Goal: Communication & Community: Answer question/provide support

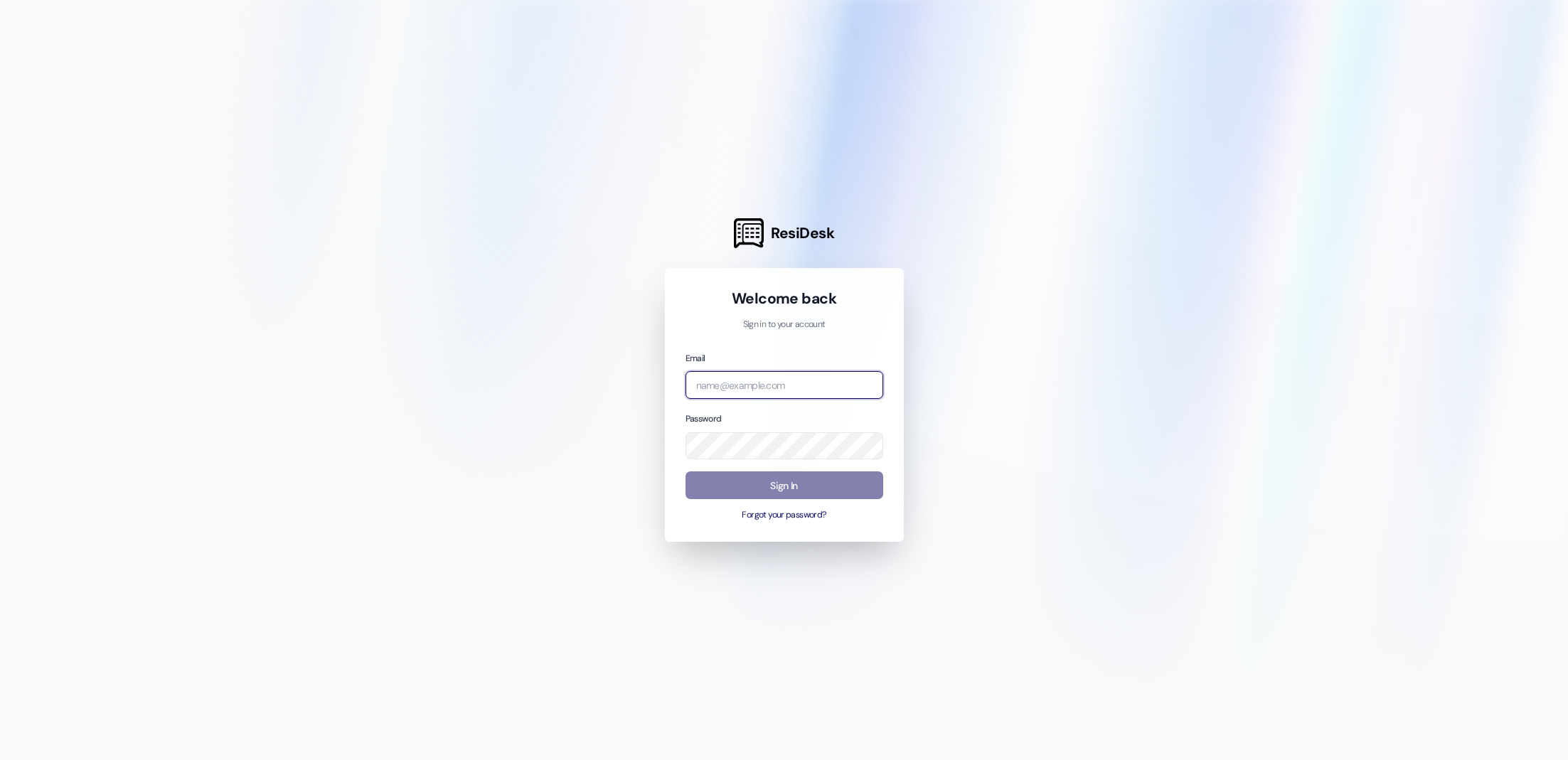
click at [782, 378] on input "email" at bounding box center [784, 386] width 198 height 28
click at [0, 760] on com-1password-button at bounding box center [0, 760] width 0 height 0
type input "[EMAIL_ADDRESS][DOMAIN_NAME]"
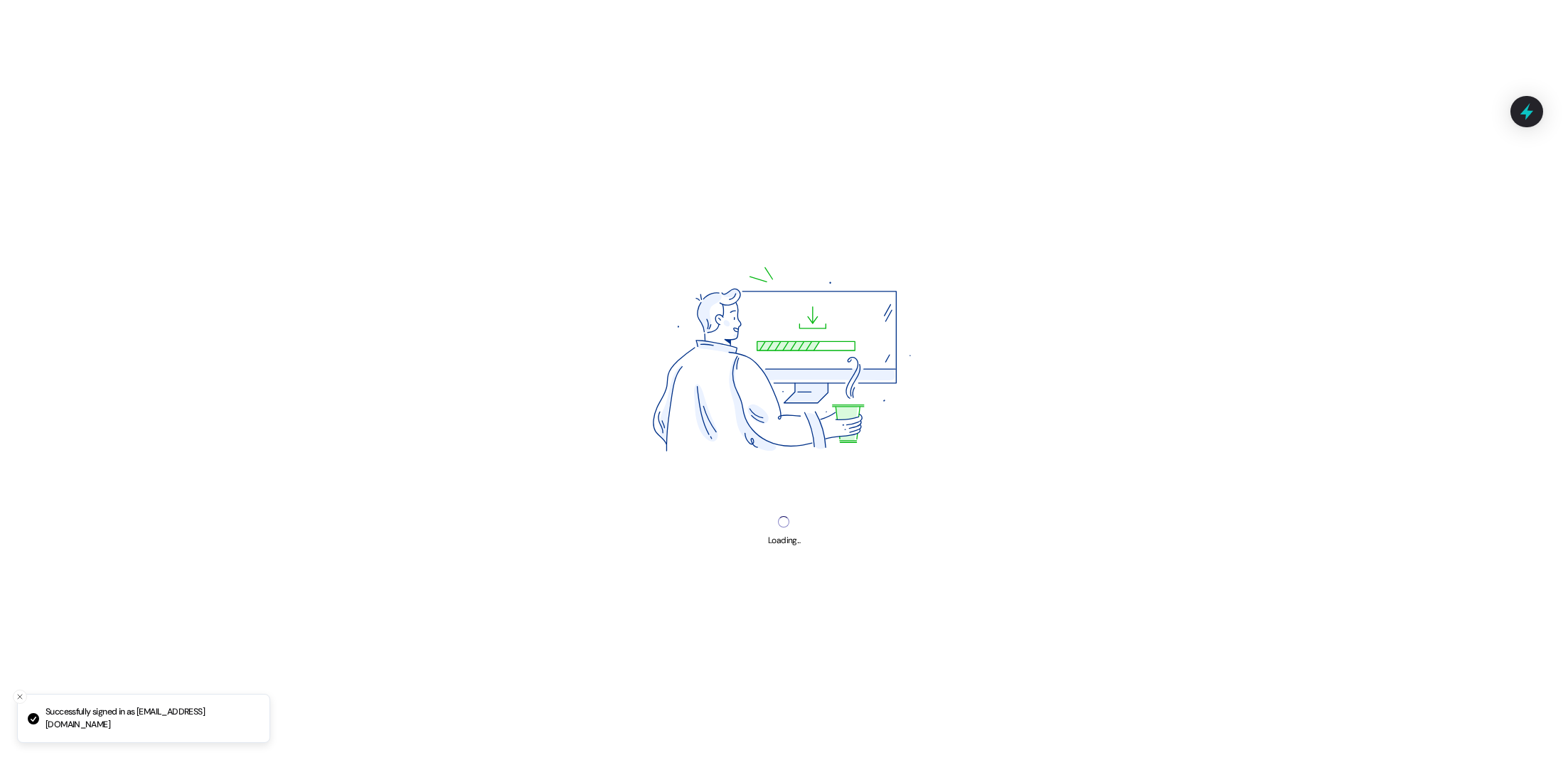
click at [773, 483] on img at bounding box center [783, 364] width 405 height 304
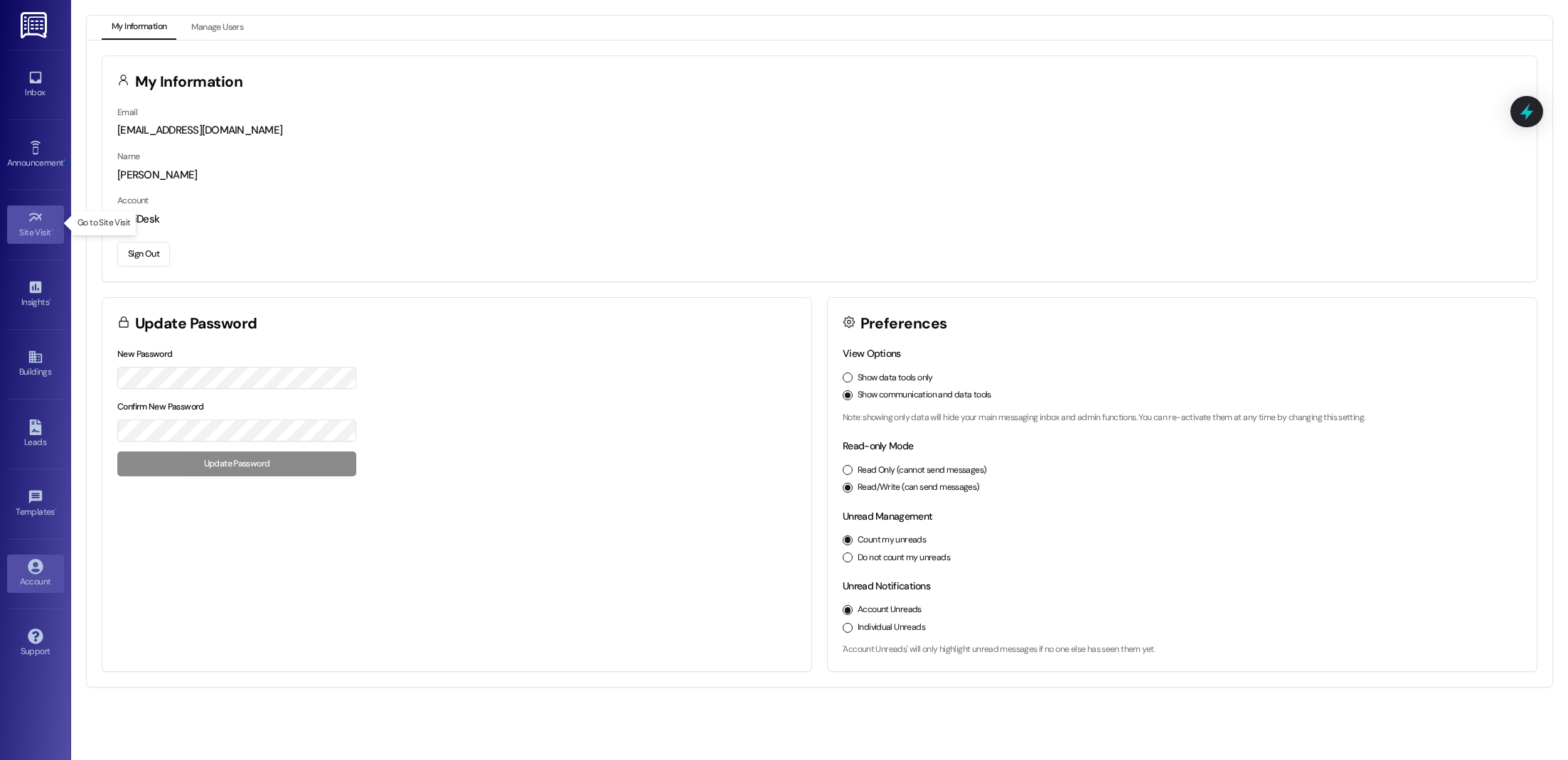
click at [22, 219] on link "Site Visit •" at bounding box center [36, 224] width 57 height 38
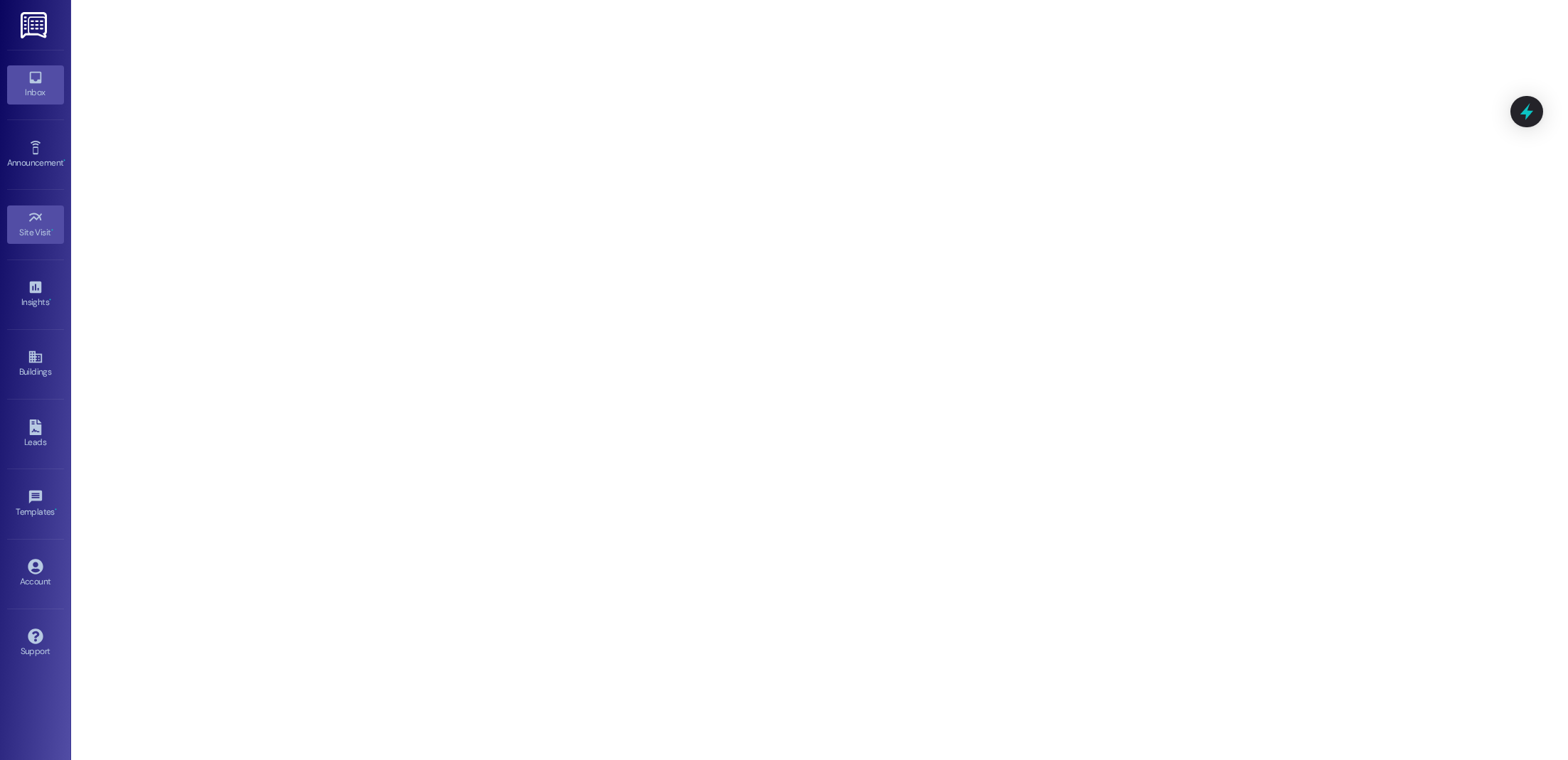
click at [33, 84] on icon at bounding box center [36, 77] width 16 height 16
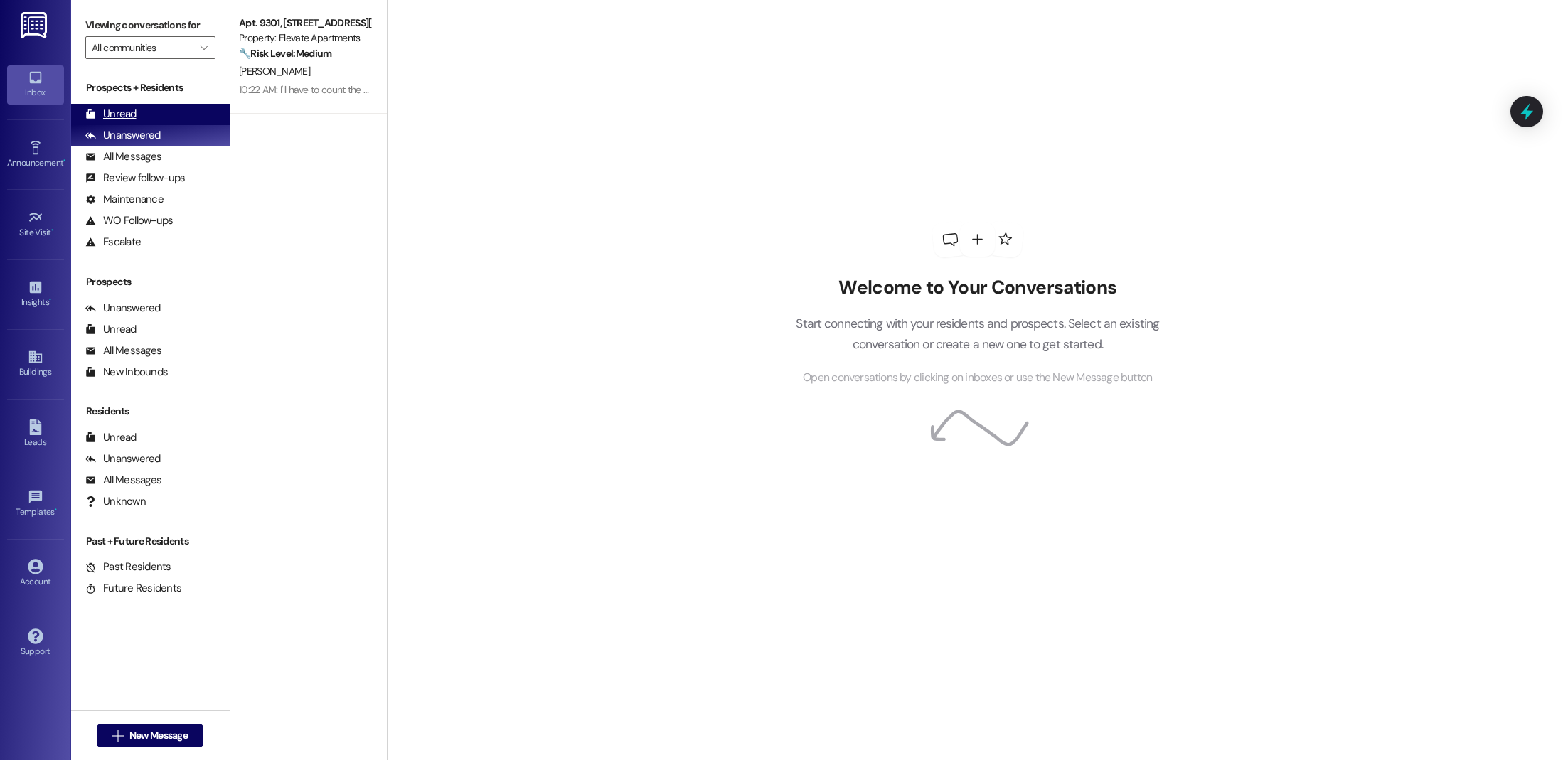
click at [152, 114] on div "Unread (0)" at bounding box center [150, 114] width 158 height 22
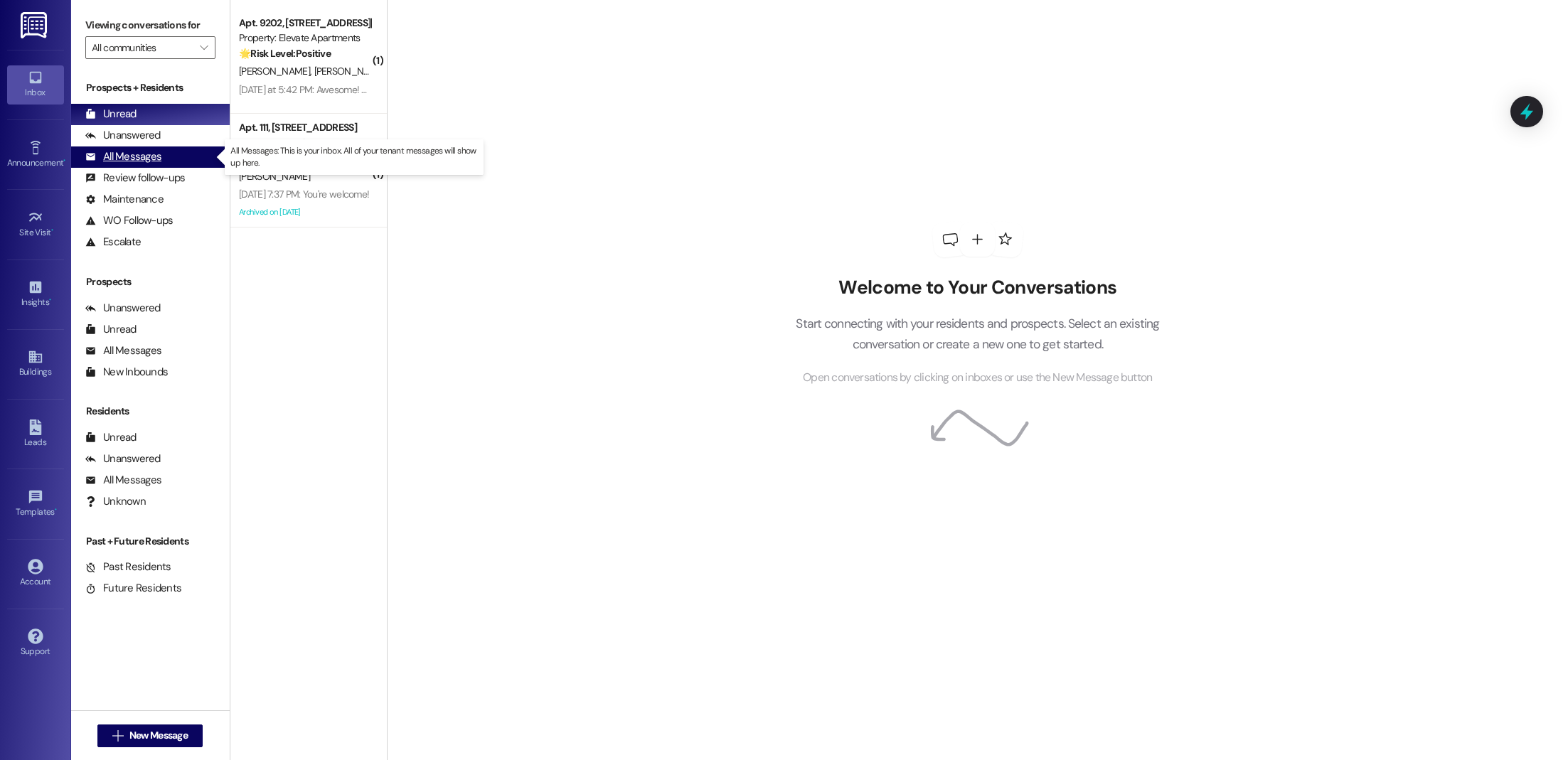
click at [152, 158] on div "All Messages" at bounding box center [123, 157] width 76 height 15
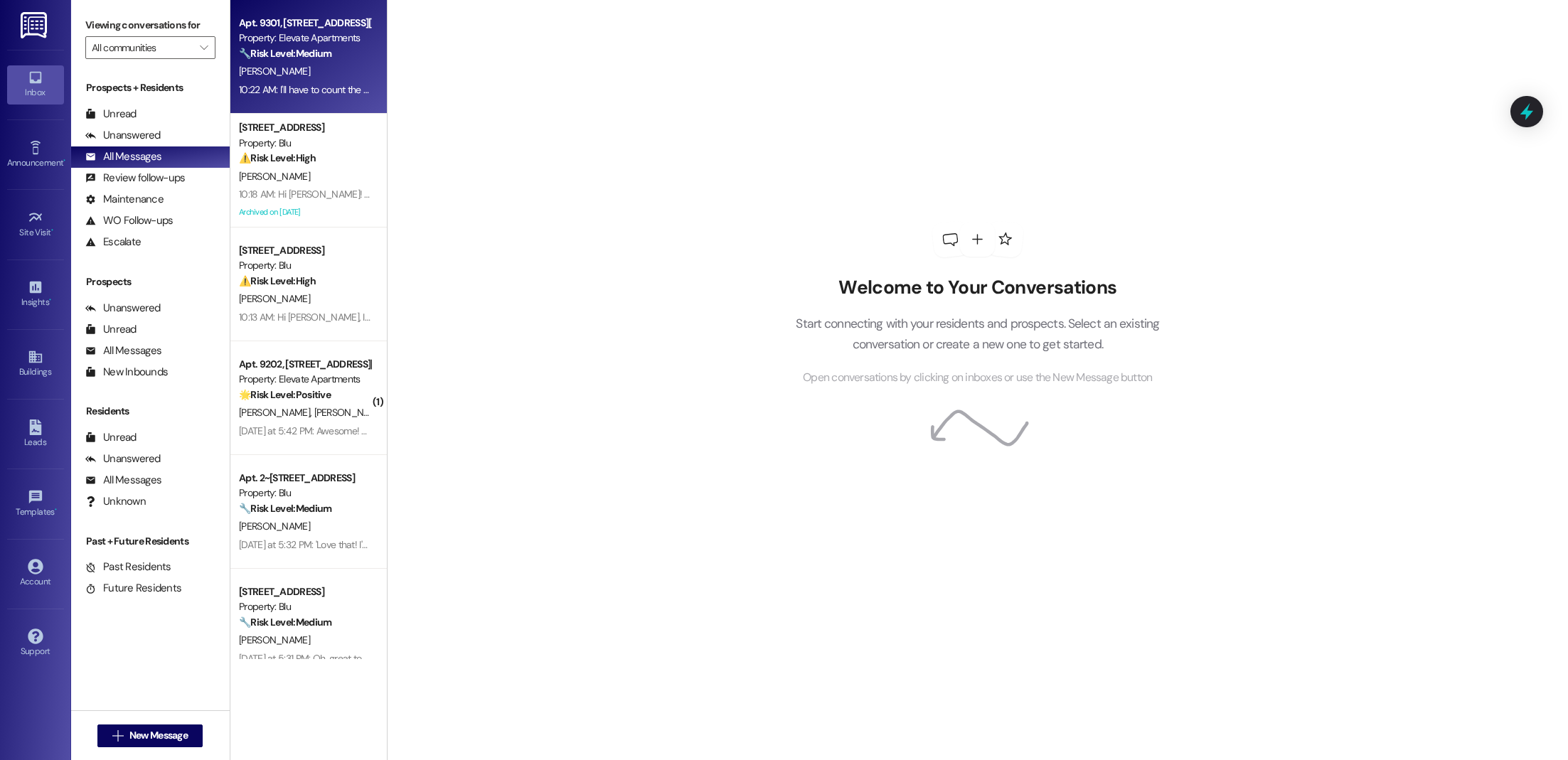
click at [297, 54] on strong "🔧 Risk Level: Medium" at bounding box center [285, 53] width 93 height 13
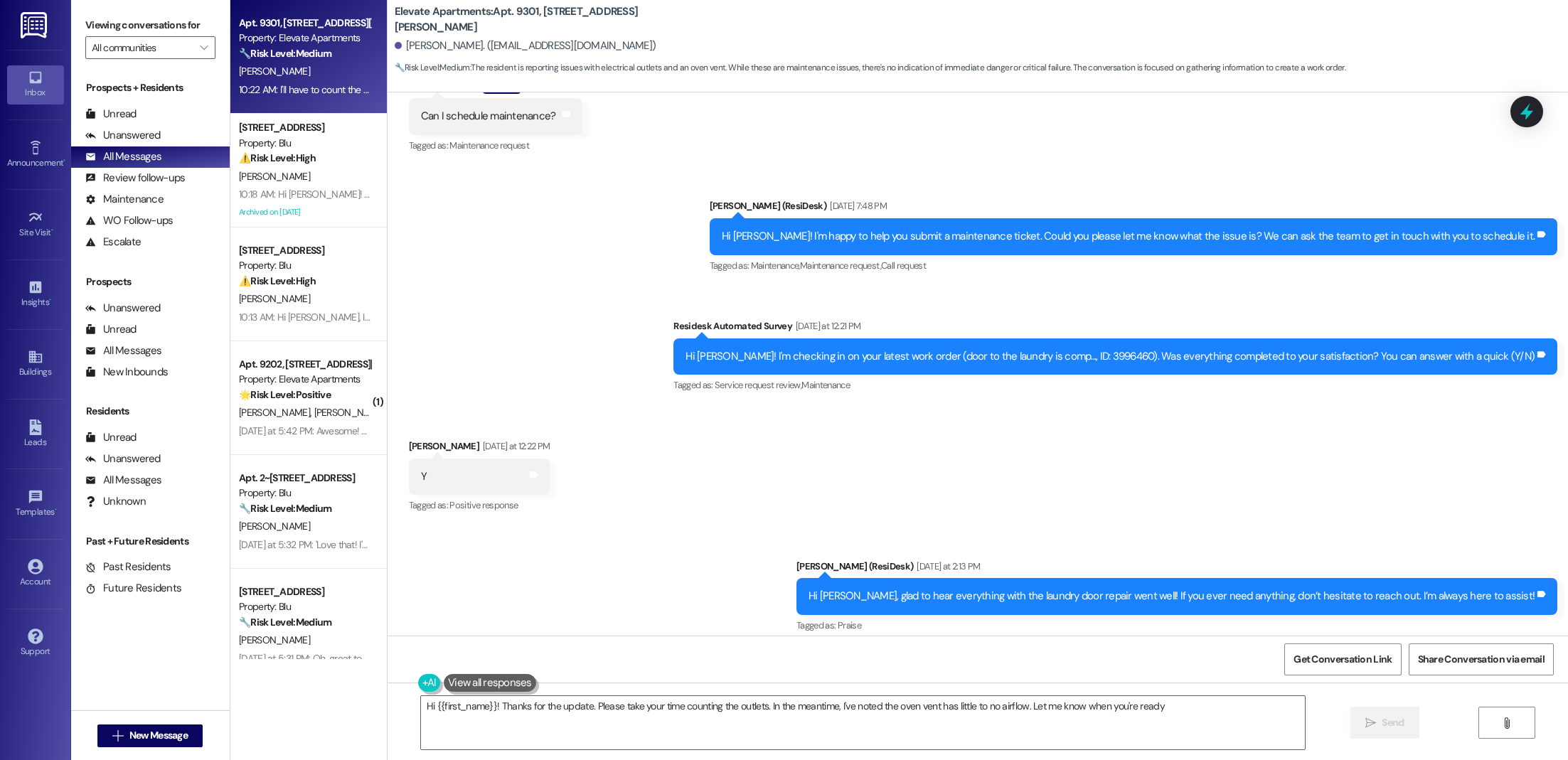
type textarea "Hi {{first_name}}! Thanks for the update. Please take your time counting the ou…"
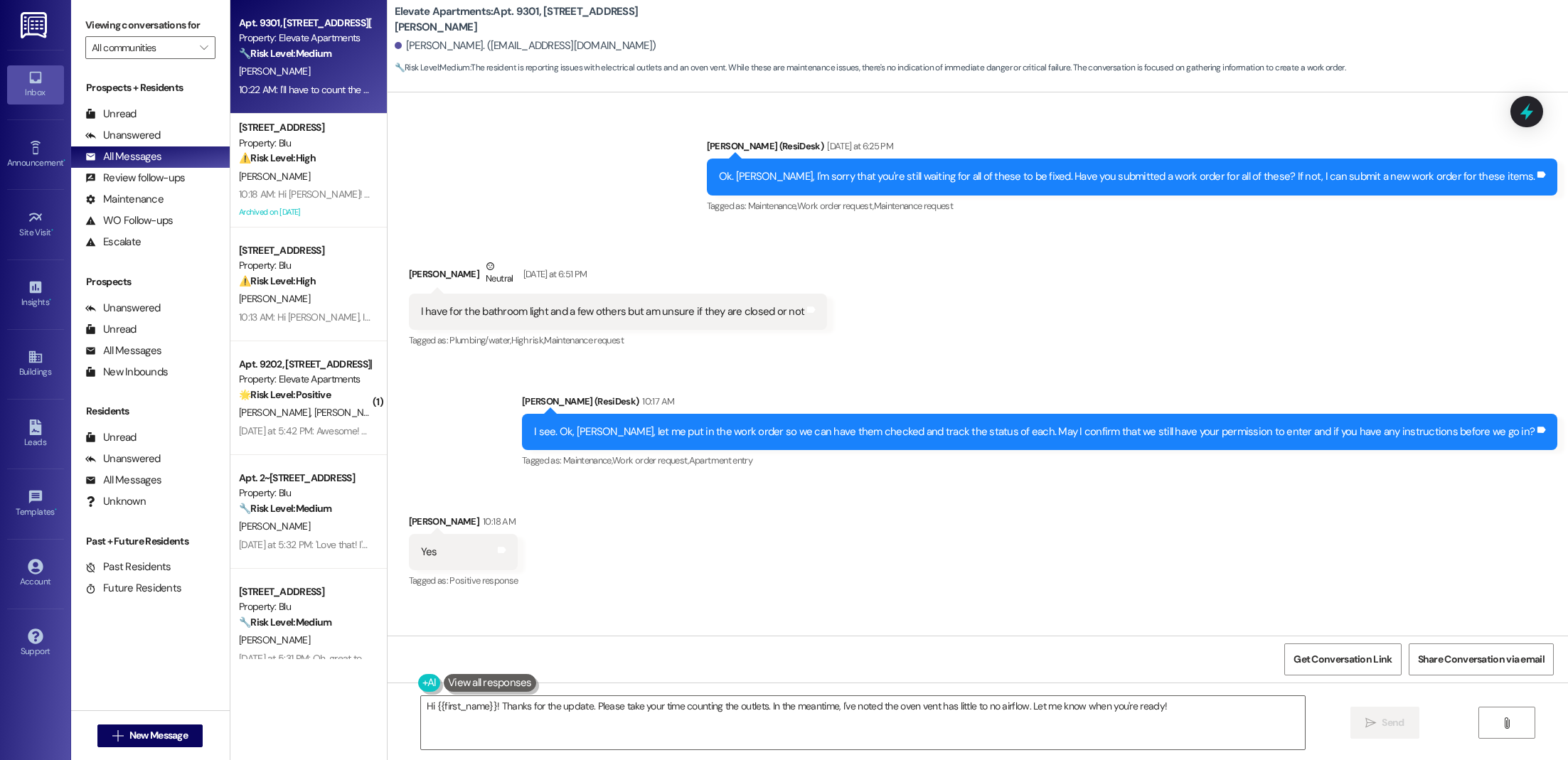
scroll to position [4213, 0]
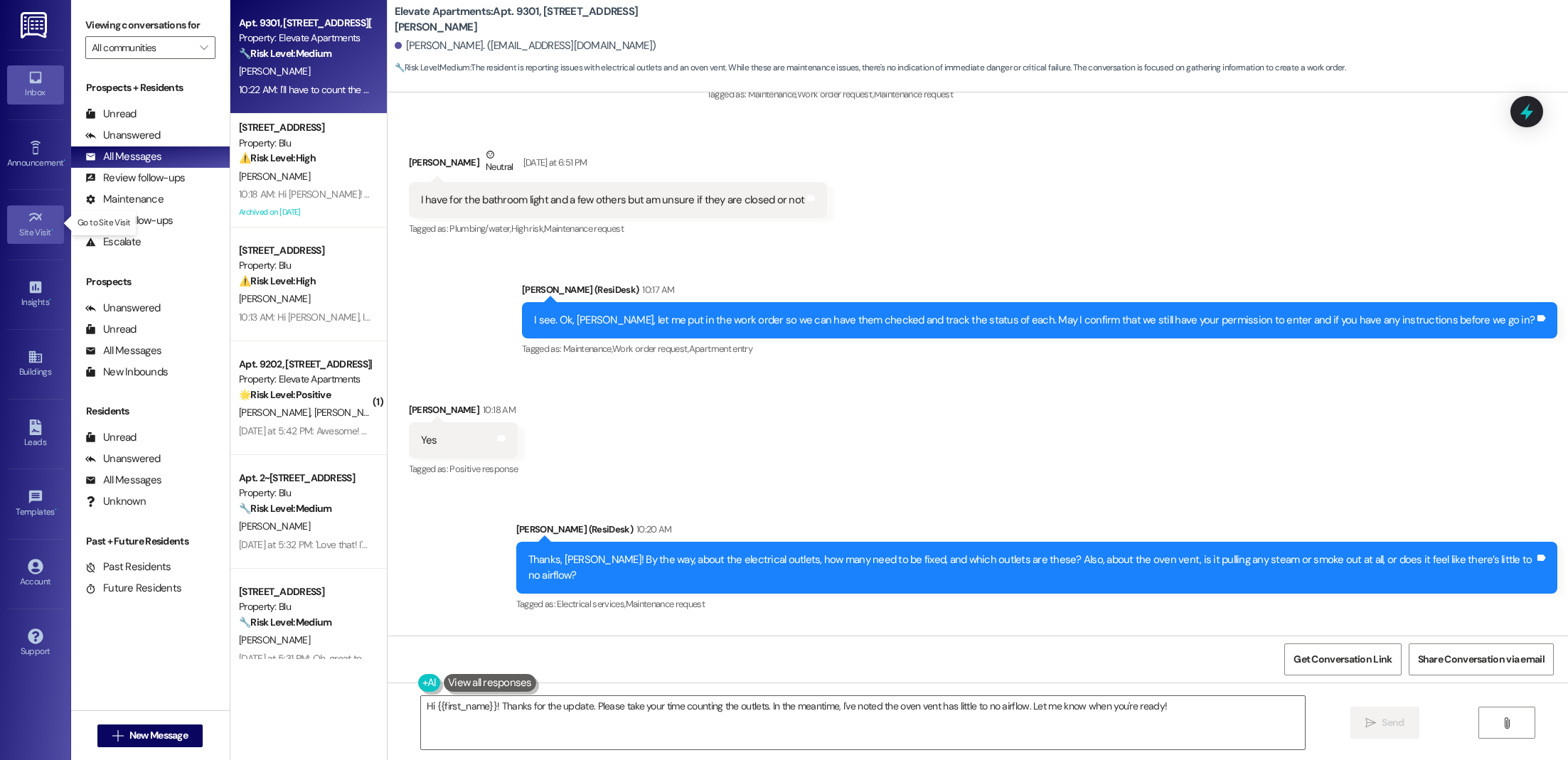
click at [25, 213] on link "Site Visit •" at bounding box center [36, 224] width 57 height 38
